Goal: Task Accomplishment & Management: Manage account settings

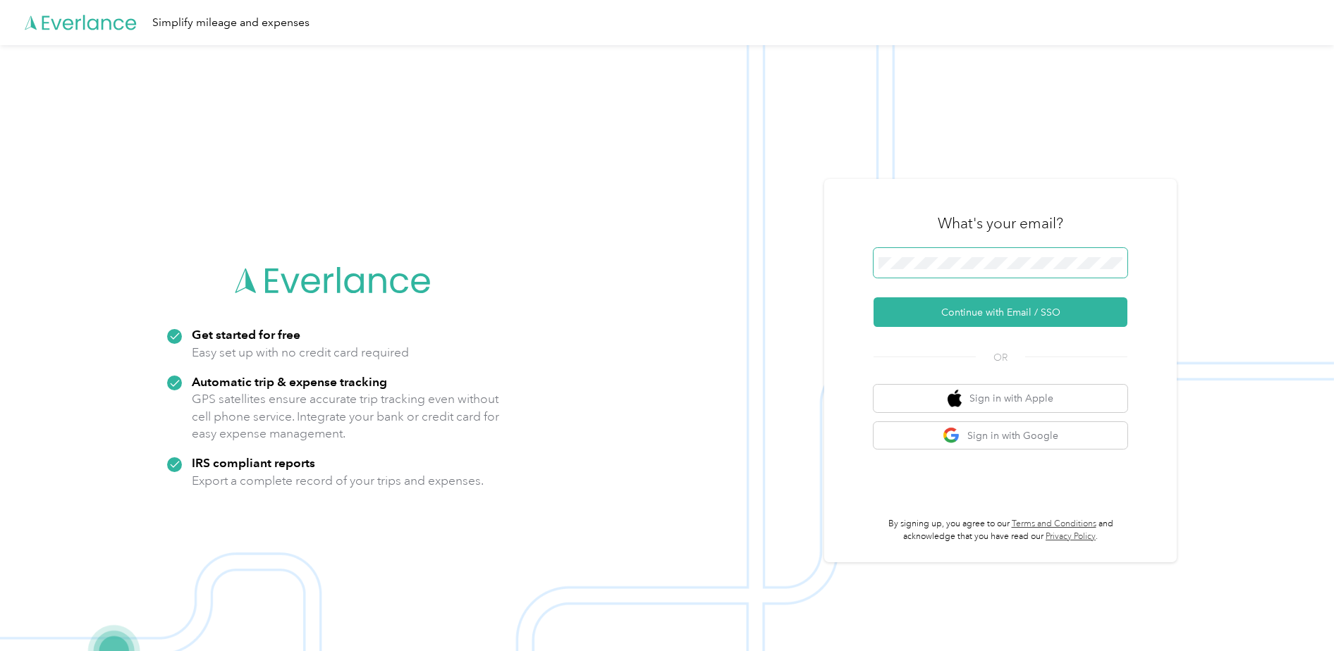
click at [950, 252] on span at bounding box center [1000, 263] width 254 height 30
click at [873, 297] on button "Continue with Email / SSO" at bounding box center [1000, 312] width 254 height 30
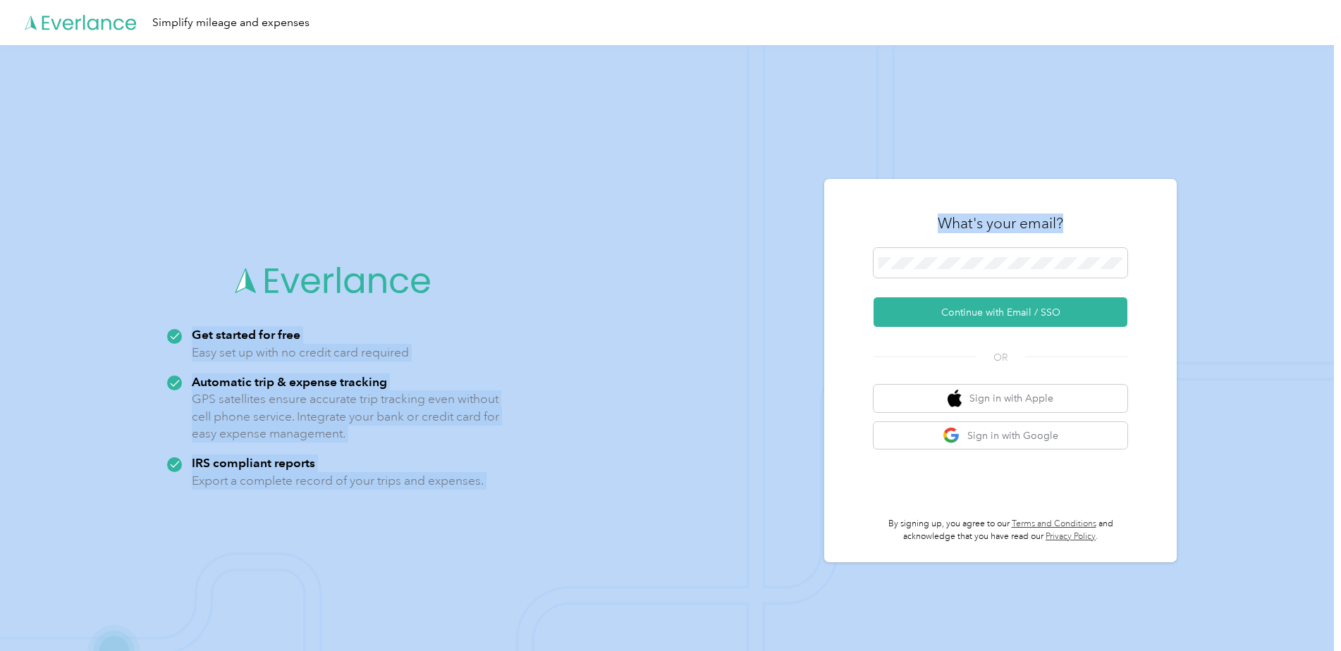
drag, startPoint x: 971, startPoint y: 252, endPoint x: 663, endPoint y: 275, distance: 309.5
click at [663, 275] on div "Get started for free Easy set up with no credit card required Automatic trip & …" at bounding box center [667, 370] width 1334 height 651
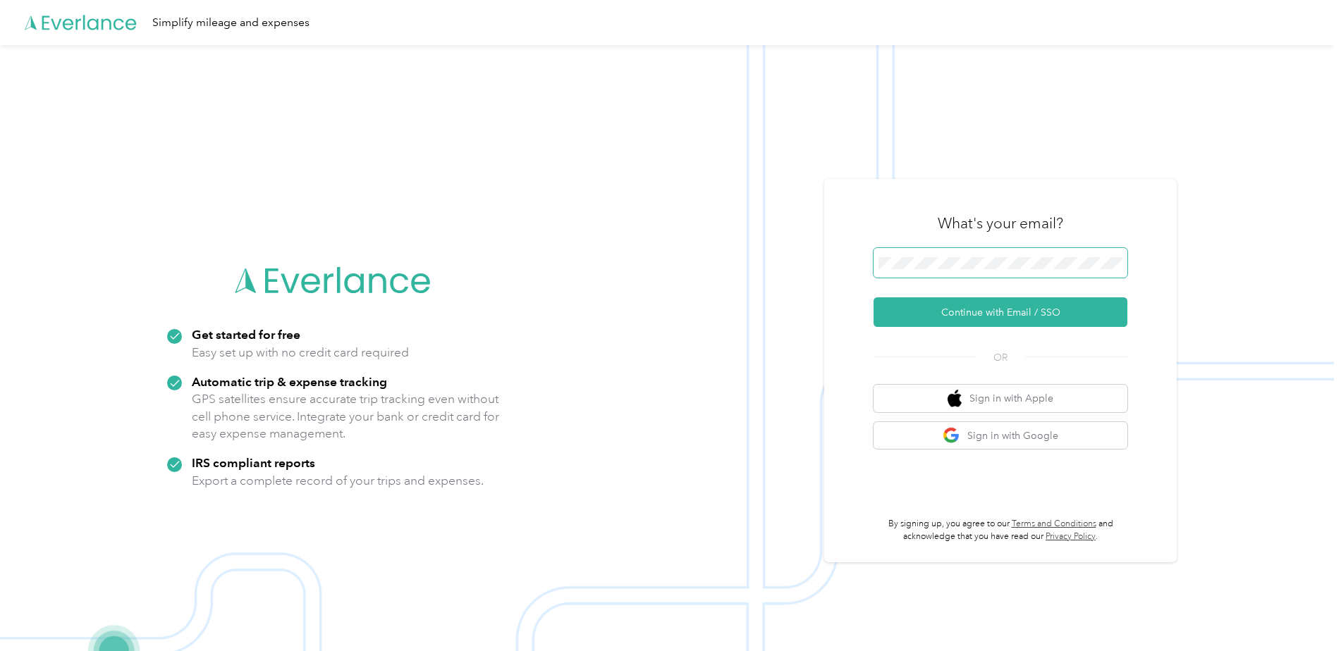
click at [751, 257] on div "Get started for free Easy set up with no credit card required Automatic trip & …" at bounding box center [667, 370] width 1334 height 651
